Goal: Task Accomplishment & Management: Complete application form

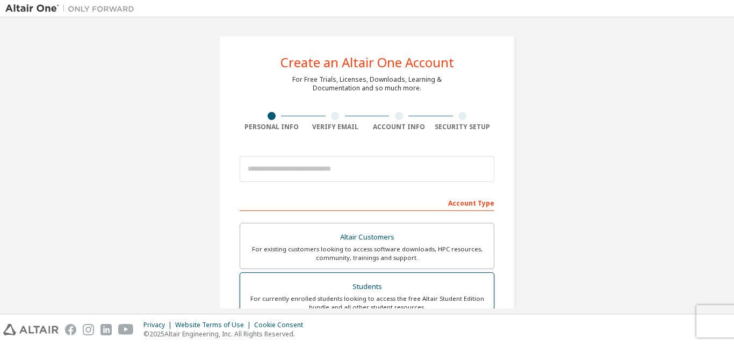
click at [390, 291] on div "Students" at bounding box center [367, 286] width 241 height 15
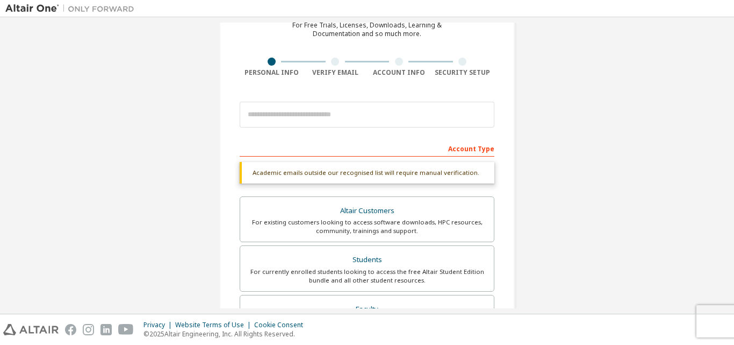
scroll to position [55, 0]
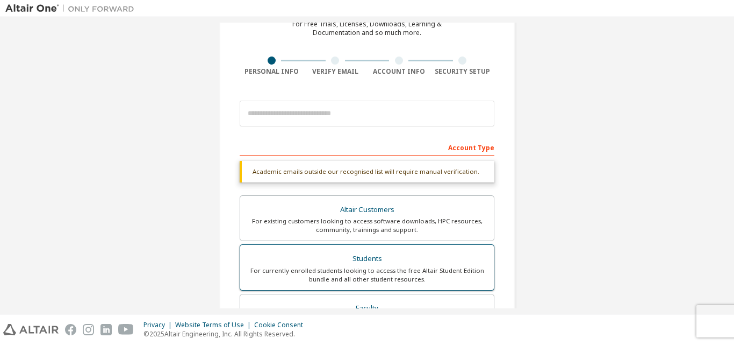
click at [432, 261] on div "Students" at bounding box center [367, 258] width 241 height 15
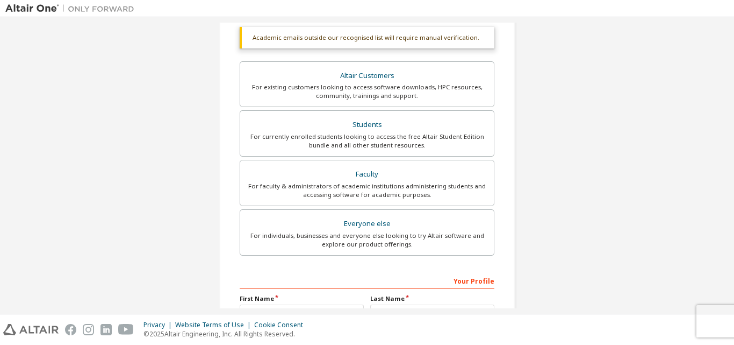
scroll to position [190, 0]
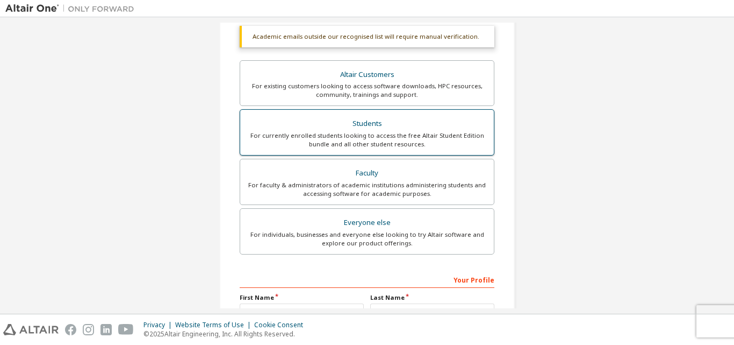
click at [340, 136] on div "For currently enrolled students looking to access the free Altair Student Editi…" at bounding box center [367, 139] width 241 height 17
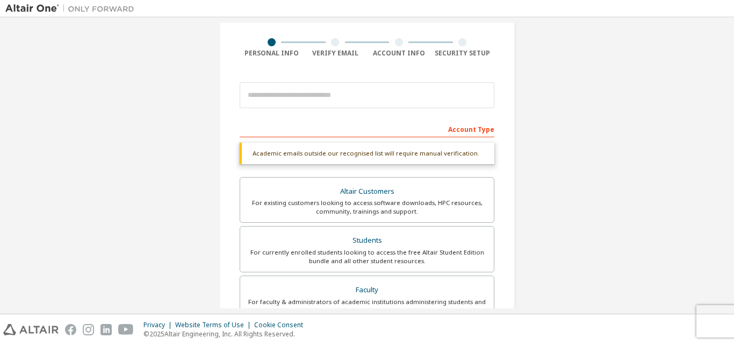
scroll to position [70, 0]
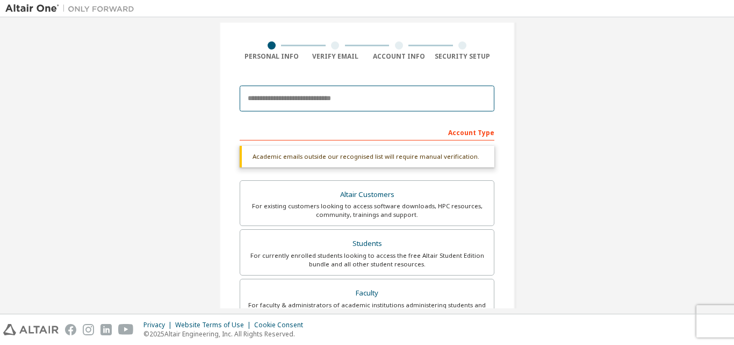
click at [277, 102] on input "email" at bounding box center [367, 98] width 255 height 26
type input "**********"
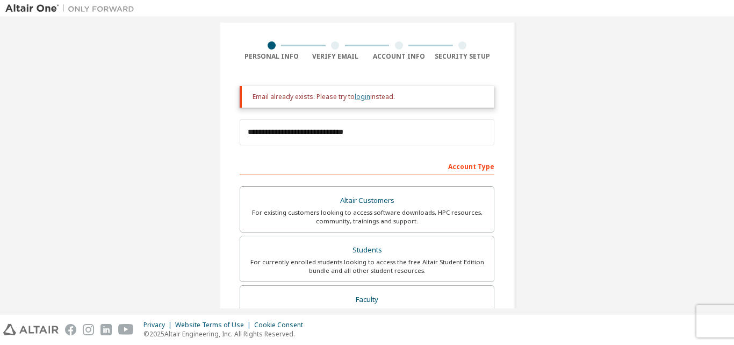
click at [363, 99] on link "login" at bounding box center [363, 96] width 16 height 9
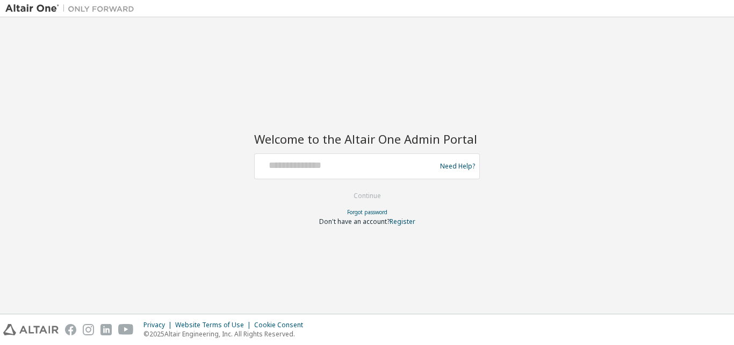
click at [286, 173] on div at bounding box center [347, 166] width 176 height 20
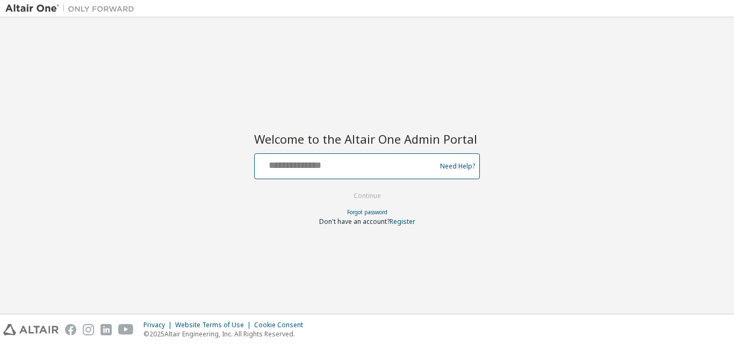
drag, startPoint x: 286, startPoint y: 173, endPoint x: 276, endPoint y: 169, distance: 10.4
click at [276, 169] on input "text" at bounding box center [347, 164] width 176 height 16
type input "**********"
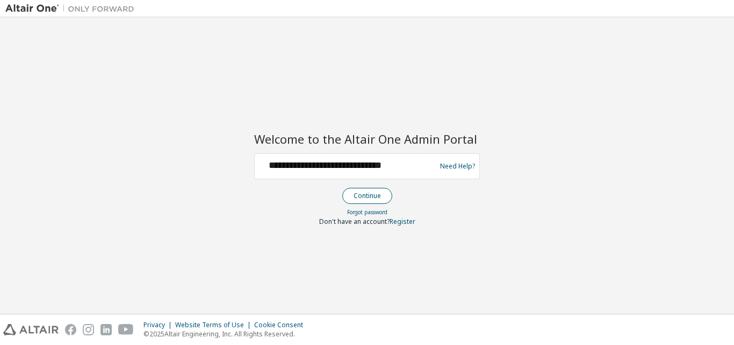
click at [384, 193] on button "Continue" at bounding box center [367, 196] width 50 height 16
